Goal: Task Accomplishment & Management: Manage account settings

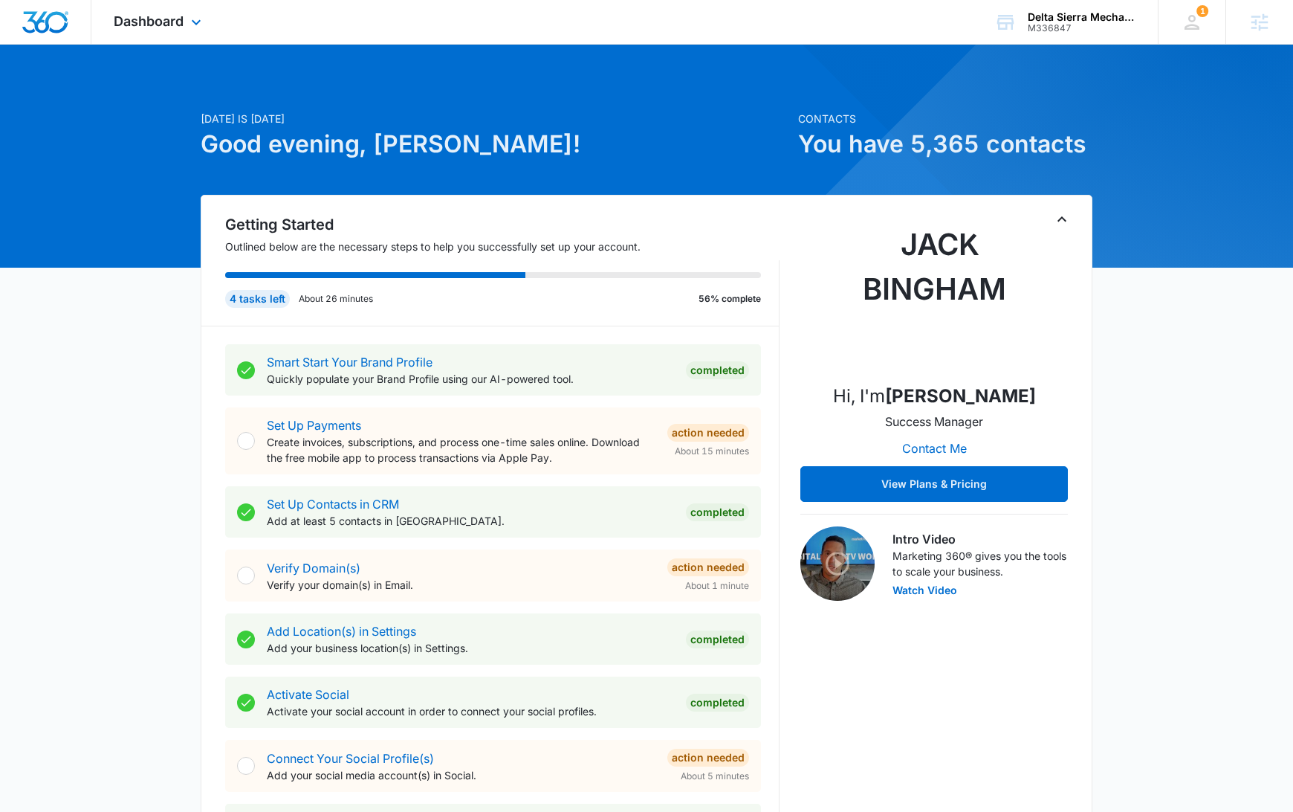
click at [185, 25] on div "Dashboard Apps Reputation Websites Forms CRM Email Social Content Ads Intellige…" at bounding box center [159, 22] width 136 height 44
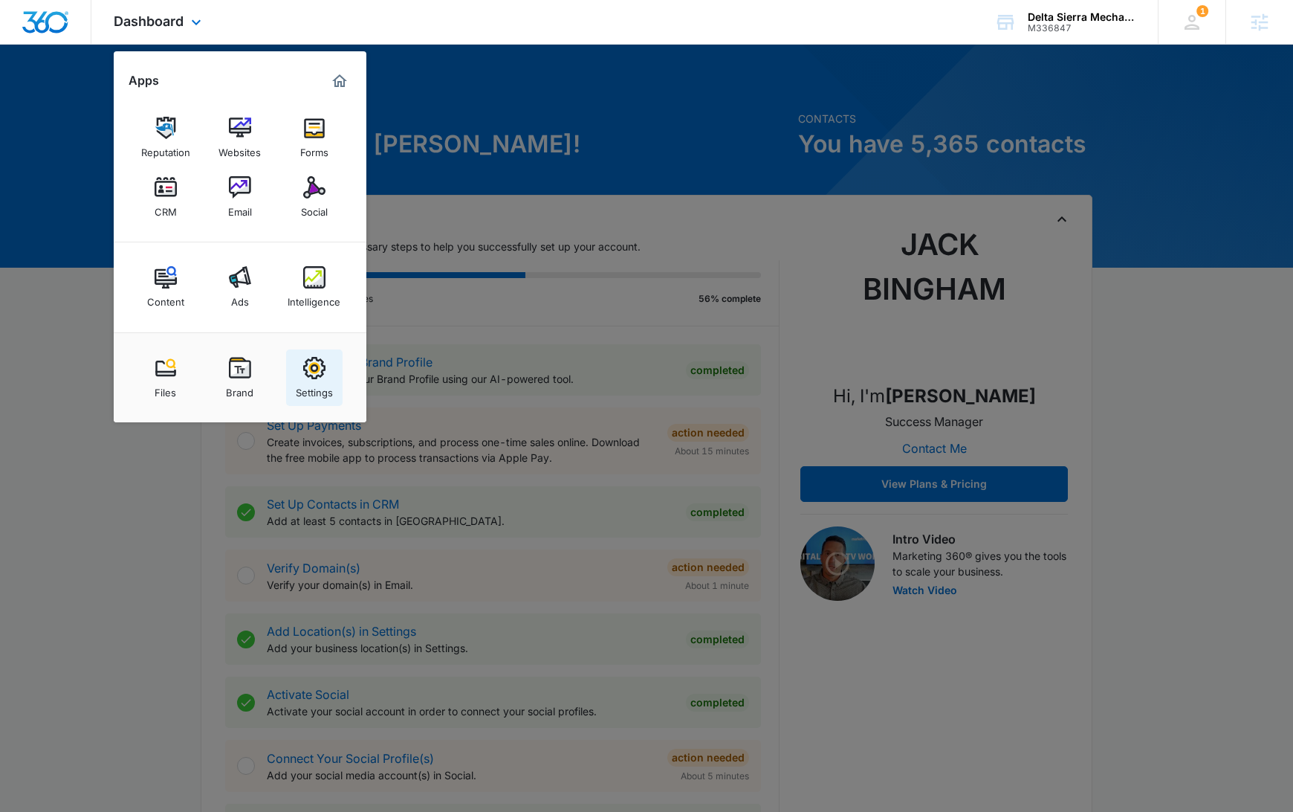
click at [314, 362] on img at bounding box center [314, 368] width 22 height 22
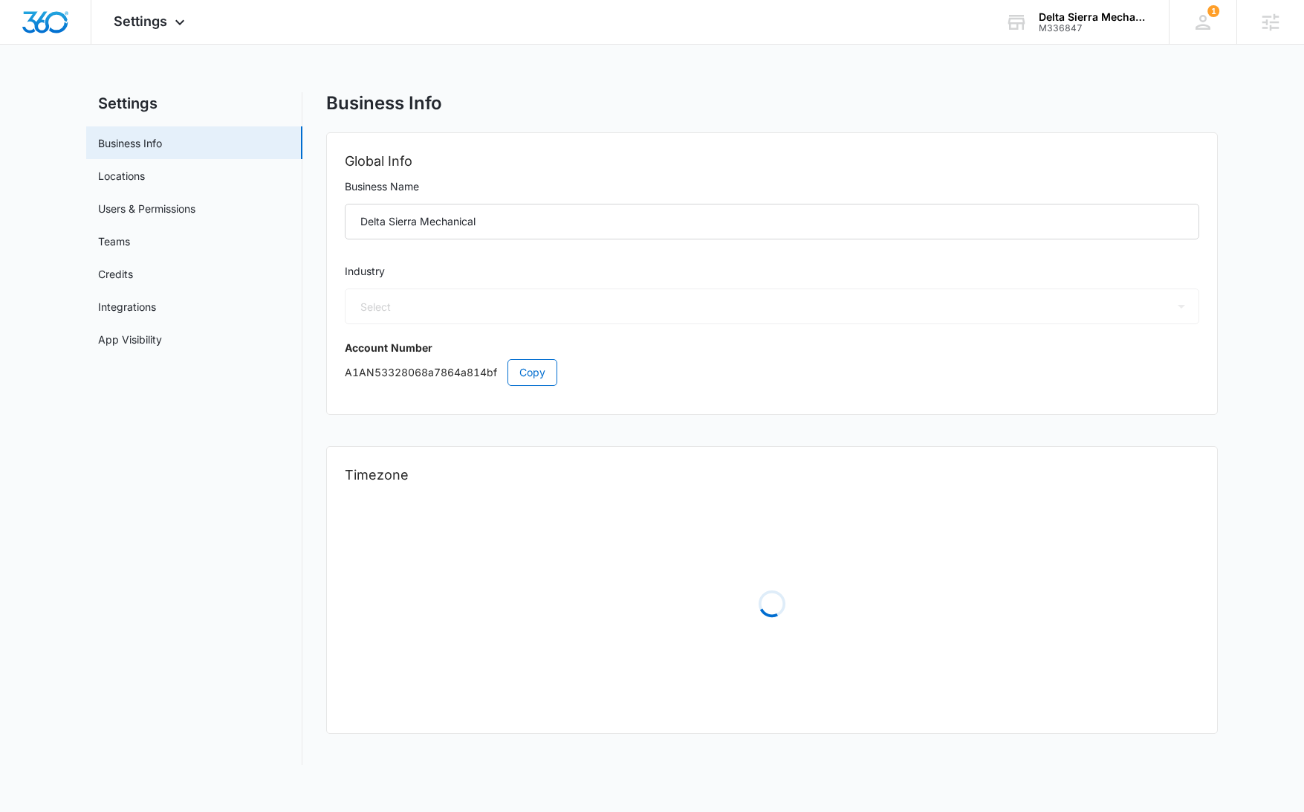
select select "52"
select select "US"
select select "America/[GEOGRAPHIC_DATA]"
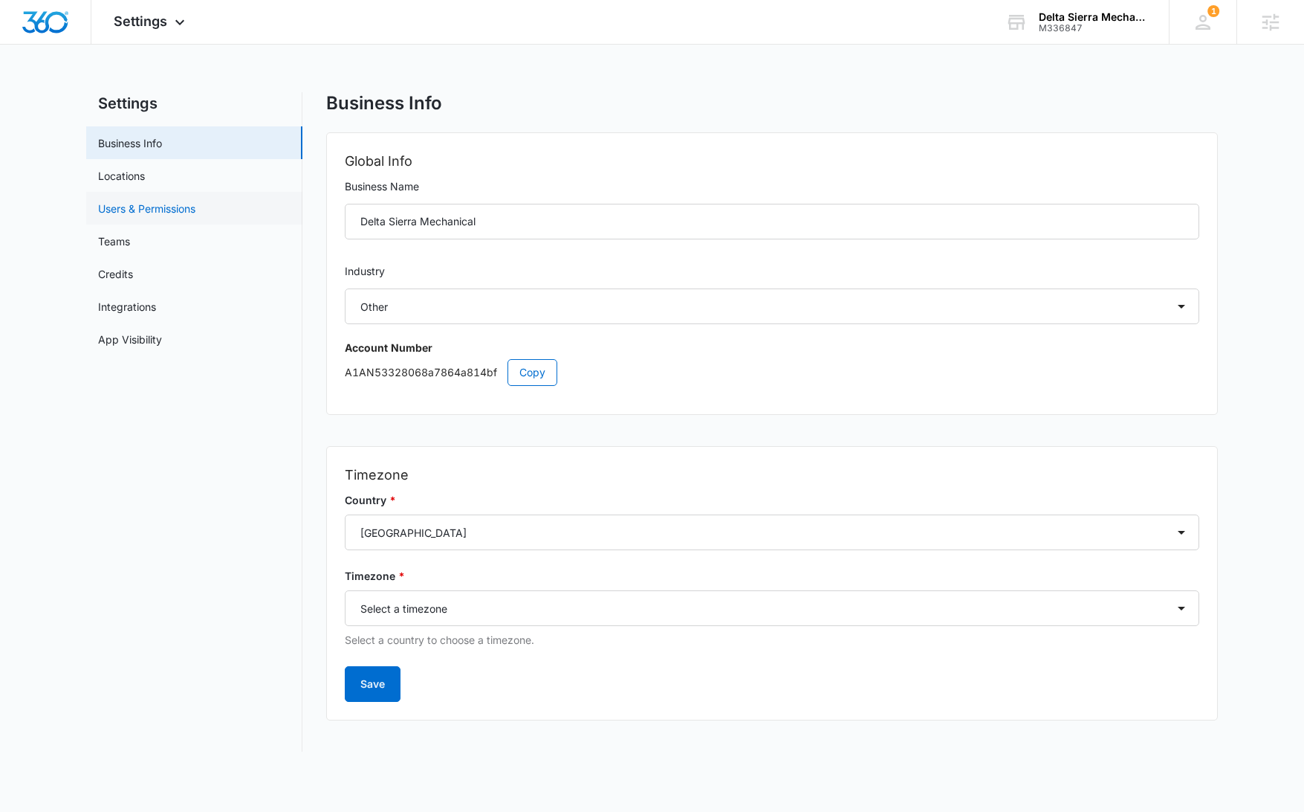
click at [195, 213] on link "Users & Permissions" at bounding box center [146, 209] width 97 height 16
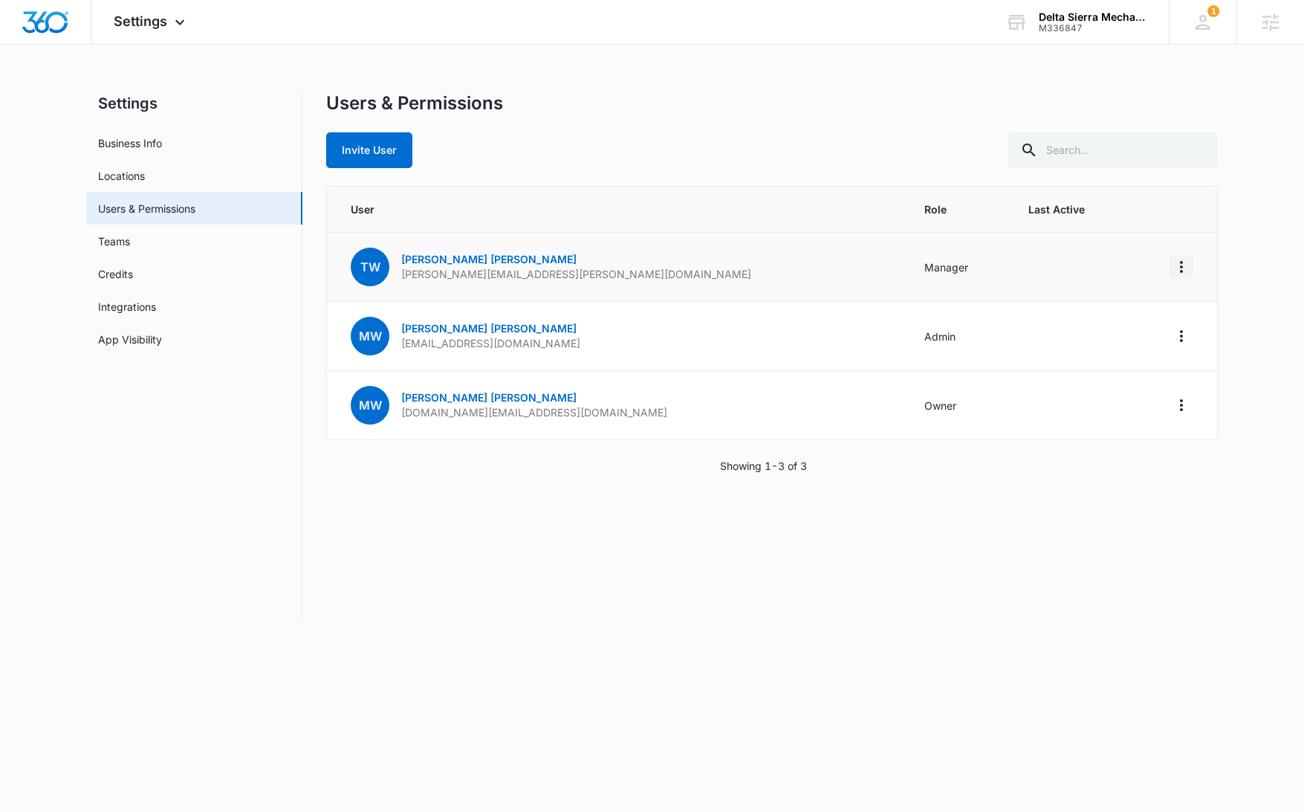
click at [1185, 268] on icon "Actions" at bounding box center [1182, 267] width 18 height 18
click at [1129, 326] on div "Remove User" at bounding box center [1108, 331] width 100 height 10
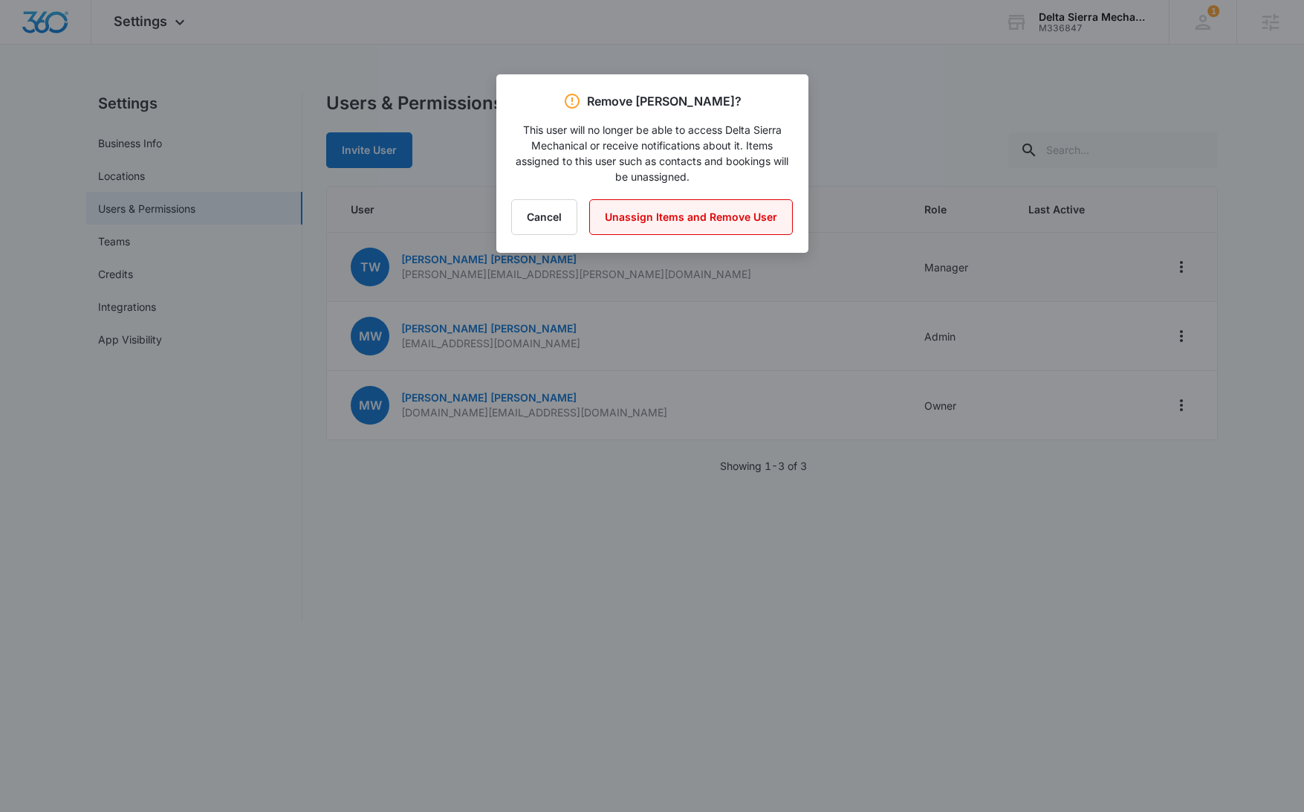
click at [722, 221] on button "Unassign Items and Remove User" at bounding box center [691, 217] width 204 height 36
